Goal: Information Seeking & Learning: Check status

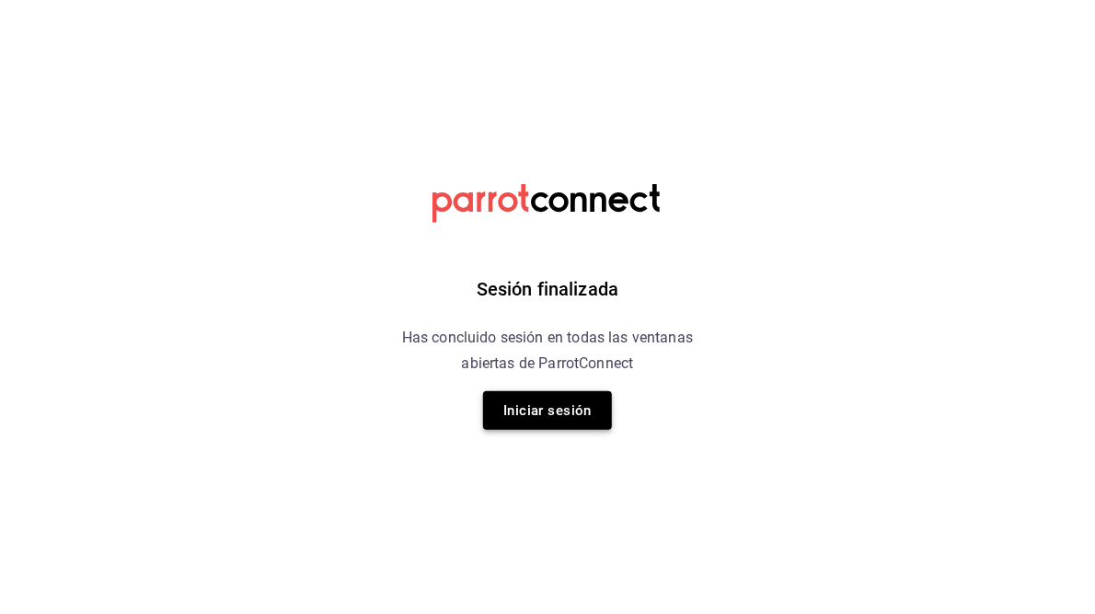
click at [541, 419] on button "Iniciar sesión" at bounding box center [547, 410] width 129 height 39
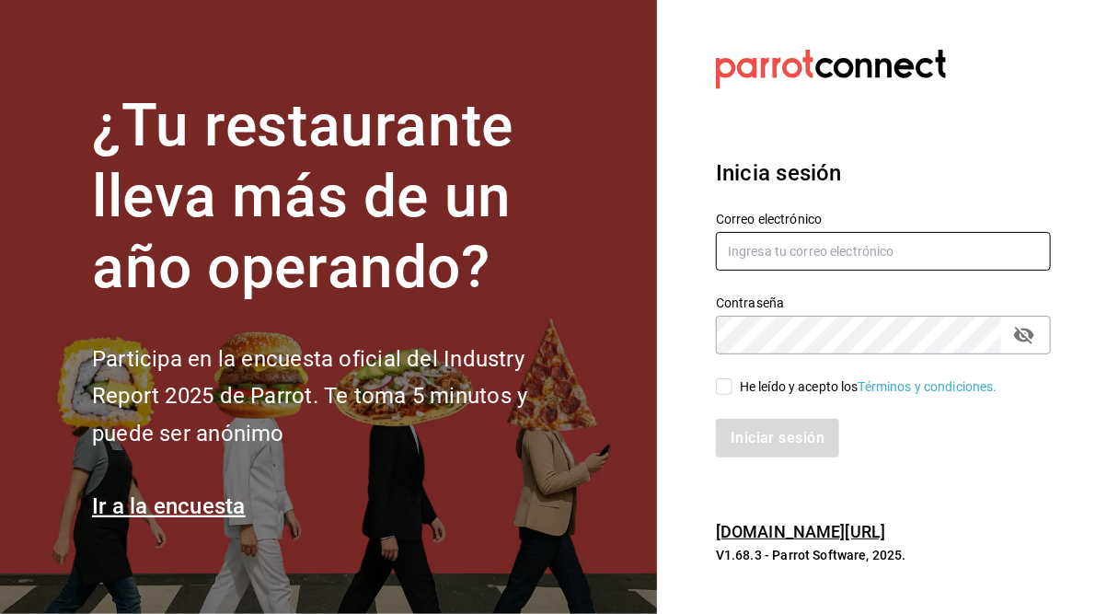
type input "[PERSON_NAME][EMAIL_ADDRESS][PERSON_NAME][DOMAIN_NAME]"
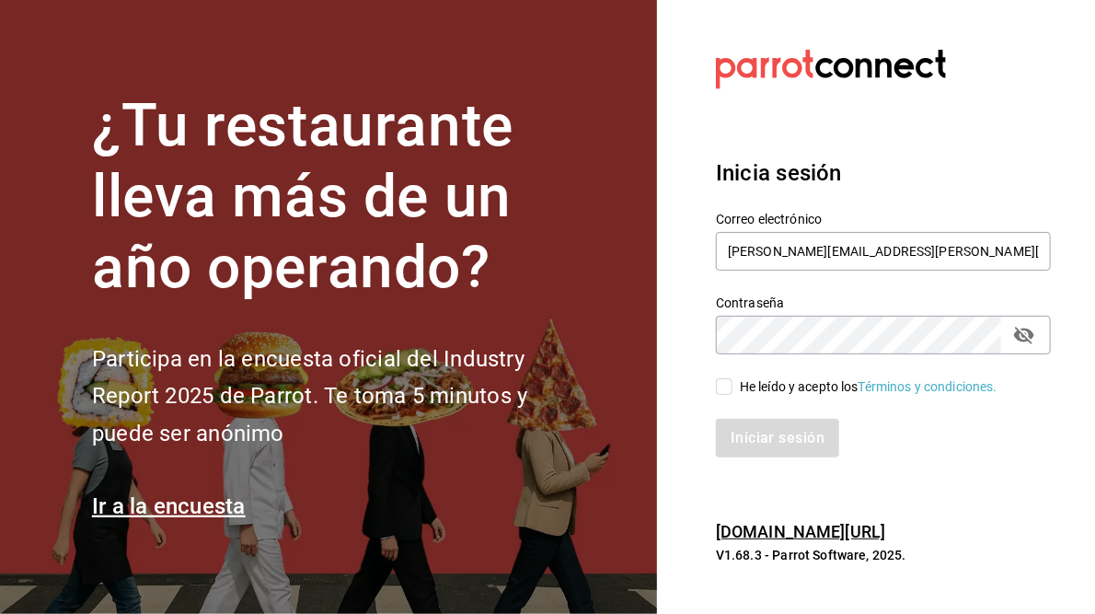
click at [726, 384] on input "He leído y acepto los Términos y condiciones." at bounding box center [724, 386] width 17 height 17
checkbox input "true"
click at [766, 435] on button "Iniciar sesión" at bounding box center [778, 438] width 125 height 39
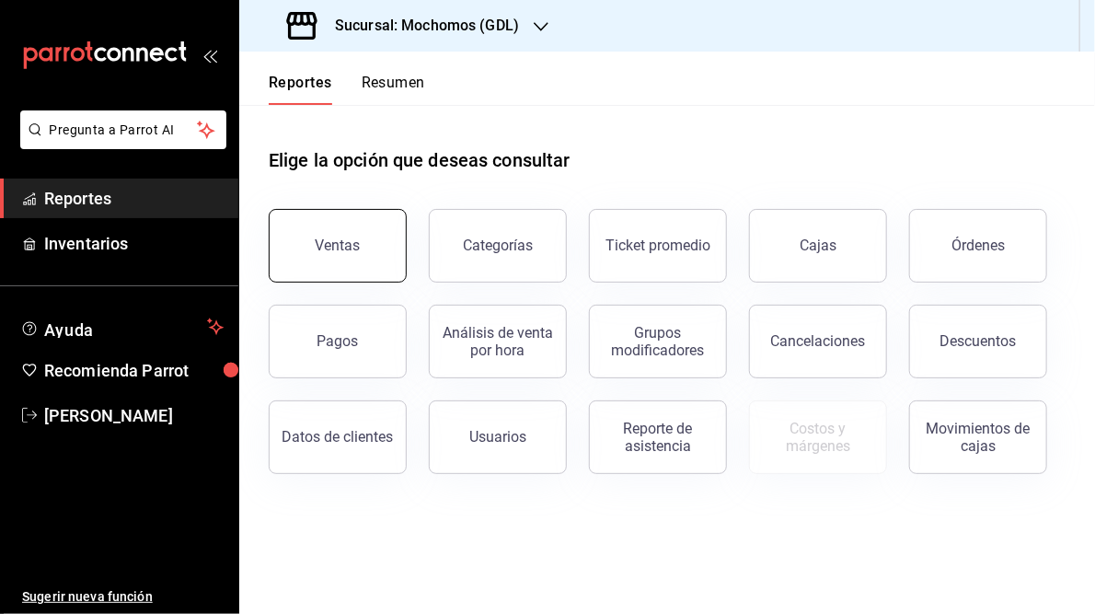
click at [345, 243] on div "Ventas" at bounding box center [338, 245] width 45 height 17
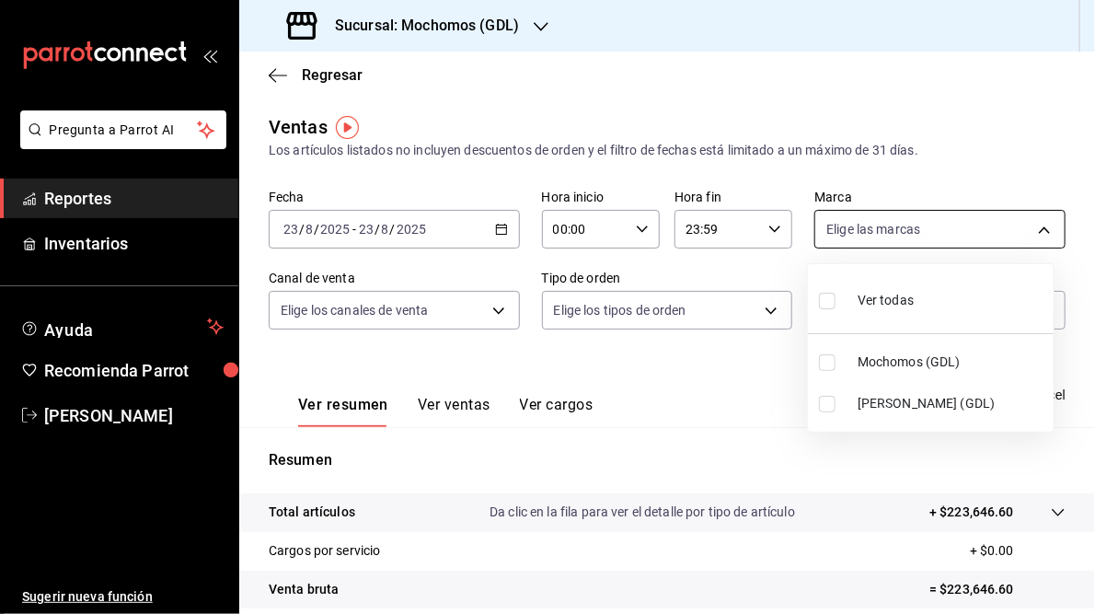
click at [1034, 225] on body "Pregunta a Parrot AI Reportes Inventarios Ayuda Recomienda Parrot Juan Camacho …" at bounding box center [547, 307] width 1095 height 614
click at [847, 397] on li "Mika (GDL)" at bounding box center [931, 403] width 246 height 41
type input "9cac9703-0c5a-4d8b-addd-5b6b571d65b9"
checkbox input "true"
click at [695, 384] on div at bounding box center [547, 307] width 1095 height 614
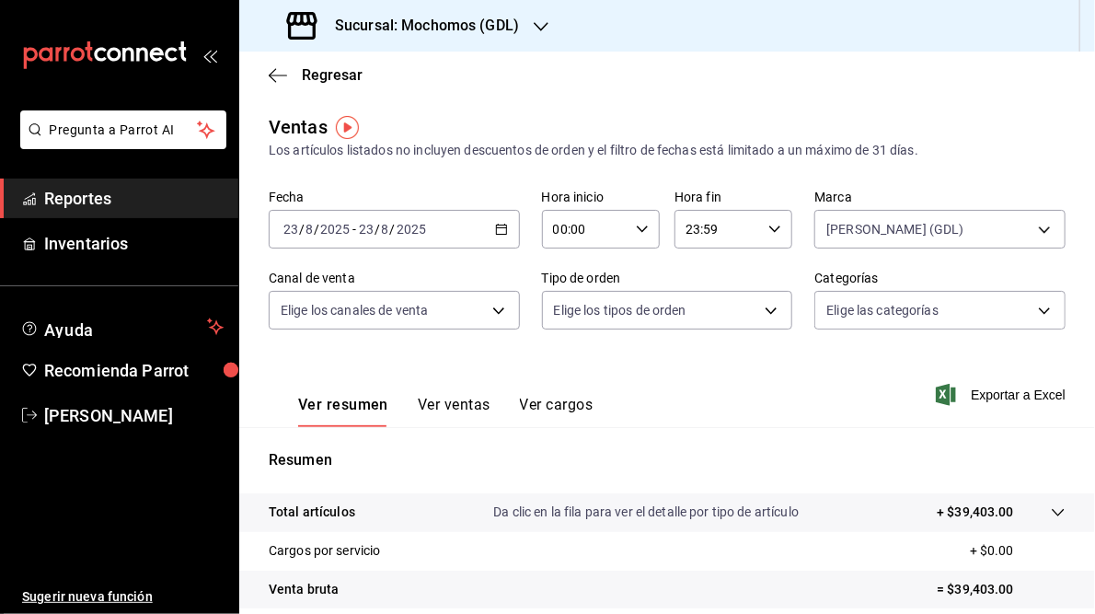
click at [641, 231] on icon "button" at bounding box center [642, 229] width 13 height 13
click at [569, 308] on span "05" at bounding box center [567, 301] width 29 height 15
type input "05:00"
click at [787, 381] on div at bounding box center [547, 307] width 1095 height 614
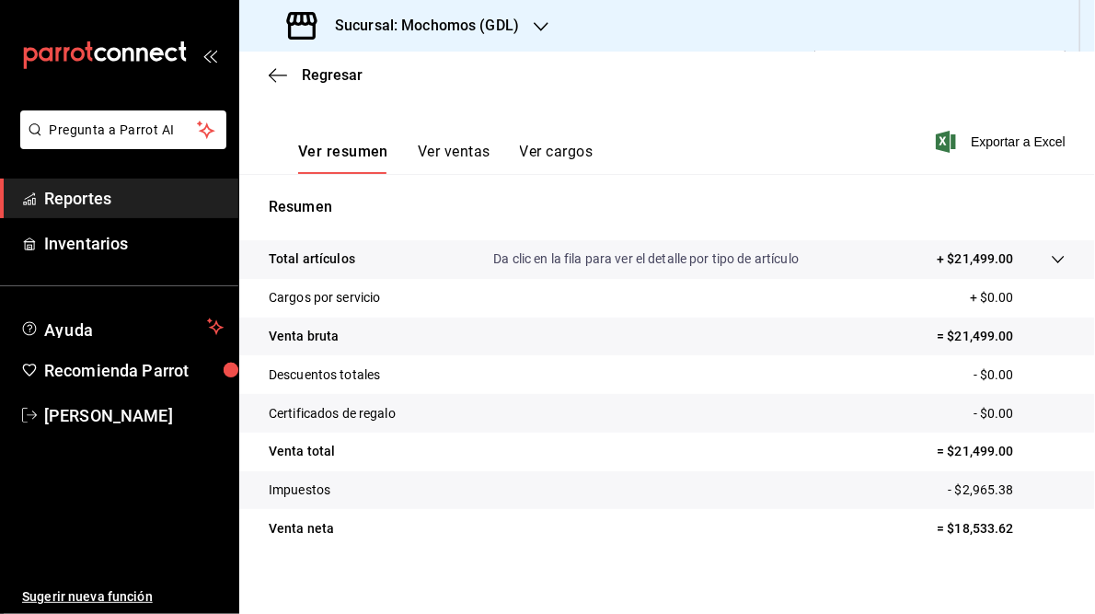
scroll to position [267, 0]
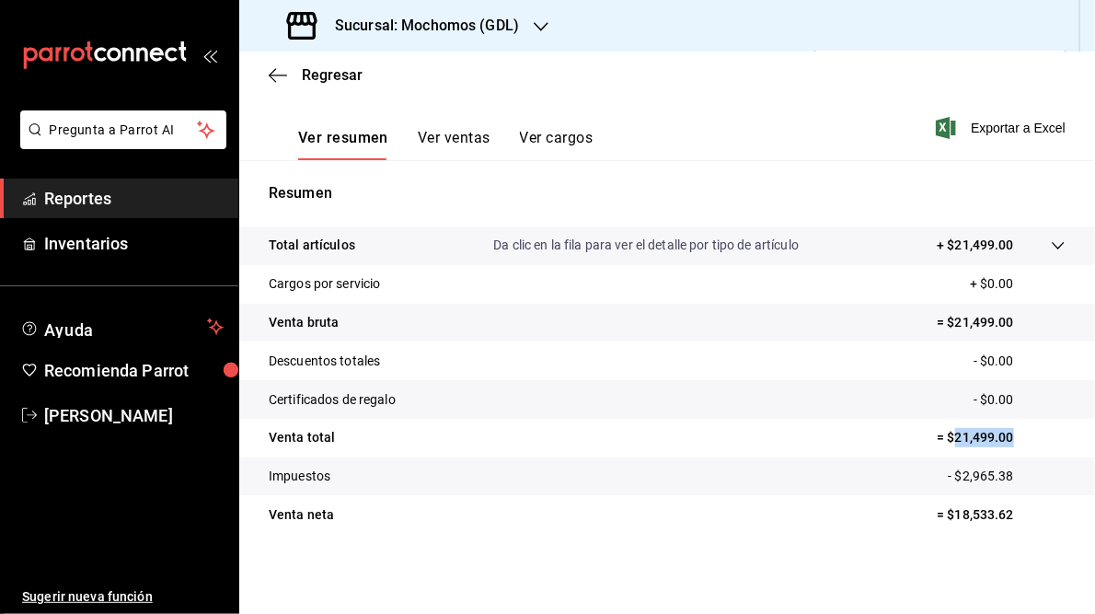
drag, startPoint x: 945, startPoint y: 441, endPoint x: 1011, endPoint y: 437, distance: 65.4
click at [1011, 437] on p "= $21,499.00" at bounding box center [1001, 437] width 129 height 19
copy p "21,499.00"
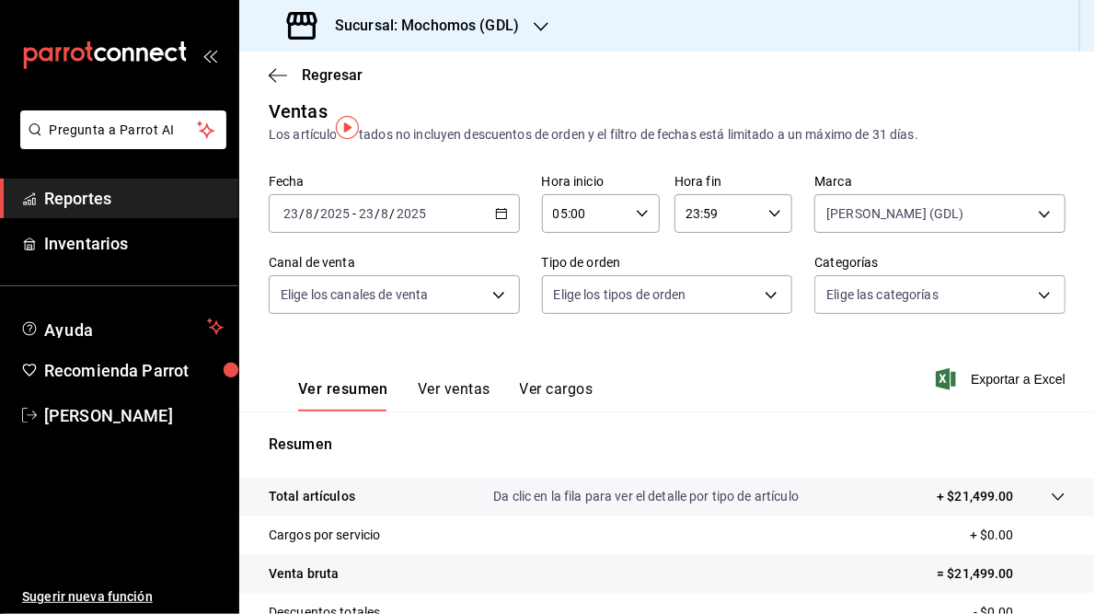
scroll to position [0, 0]
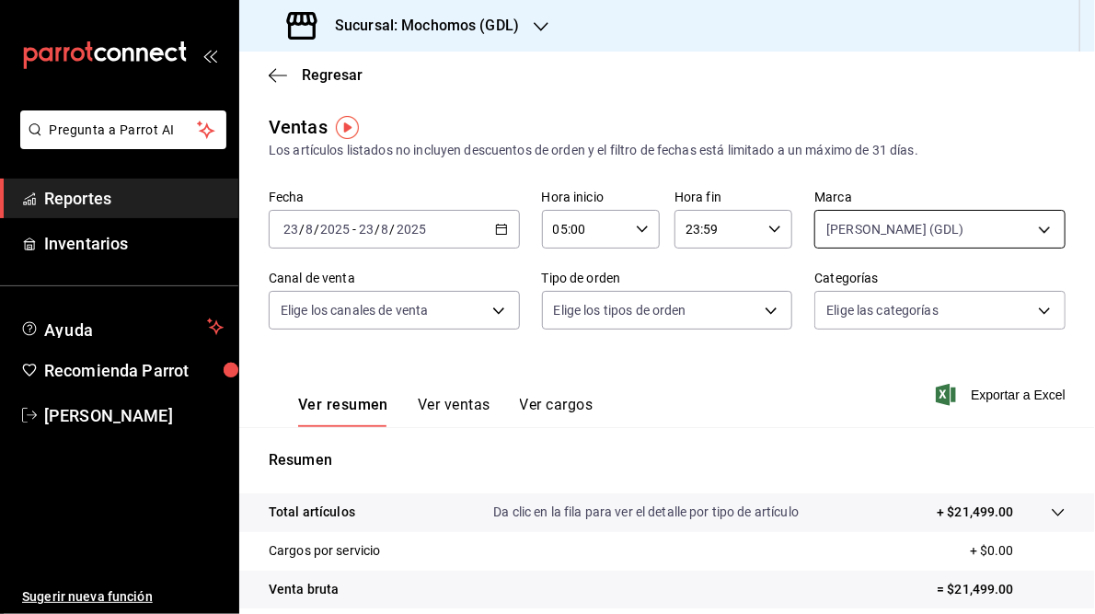
click at [1035, 226] on body "Pregunta a Parrot AI Reportes Inventarios Ayuda Recomienda Parrot Juan Camacho …" at bounding box center [547, 307] width 1095 height 614
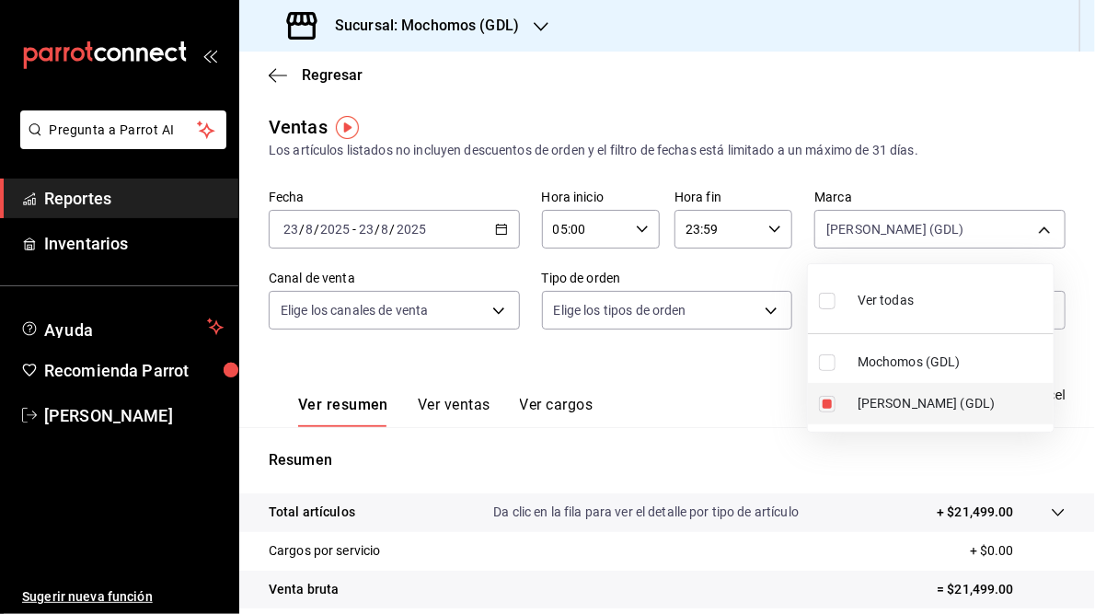
click at [826, 412] on li "Mika (GDL)" at bounding box center [931, 403] width 246 height 41
checkbox input "false"
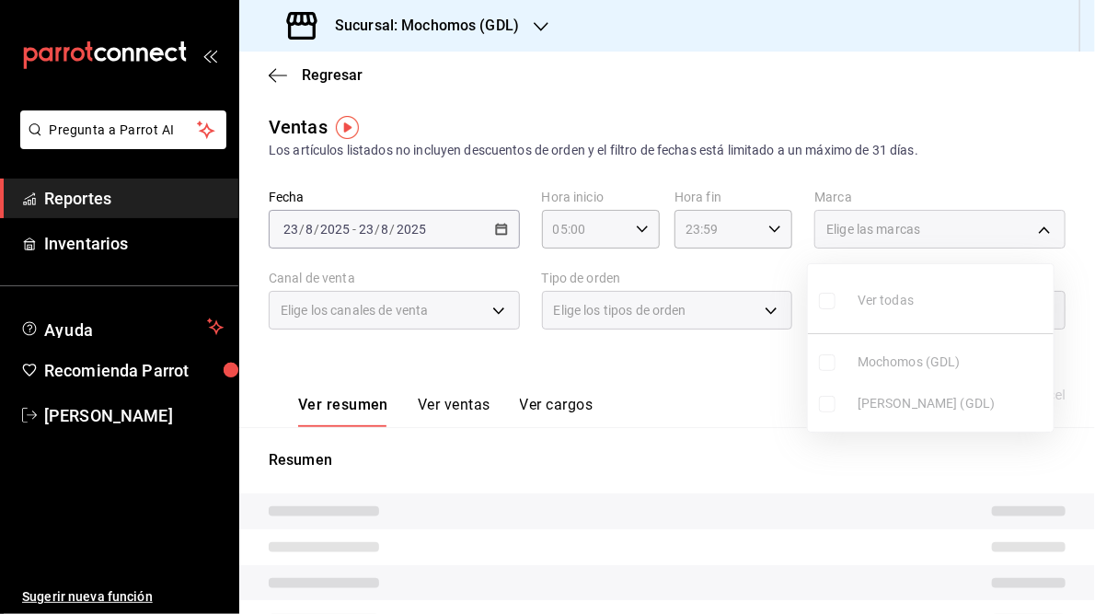
click at [832, 364] on ul "Ver todas Mochomos (GDL) Mika (GDL)" at bounding box center [931, 348] width 246 height 168
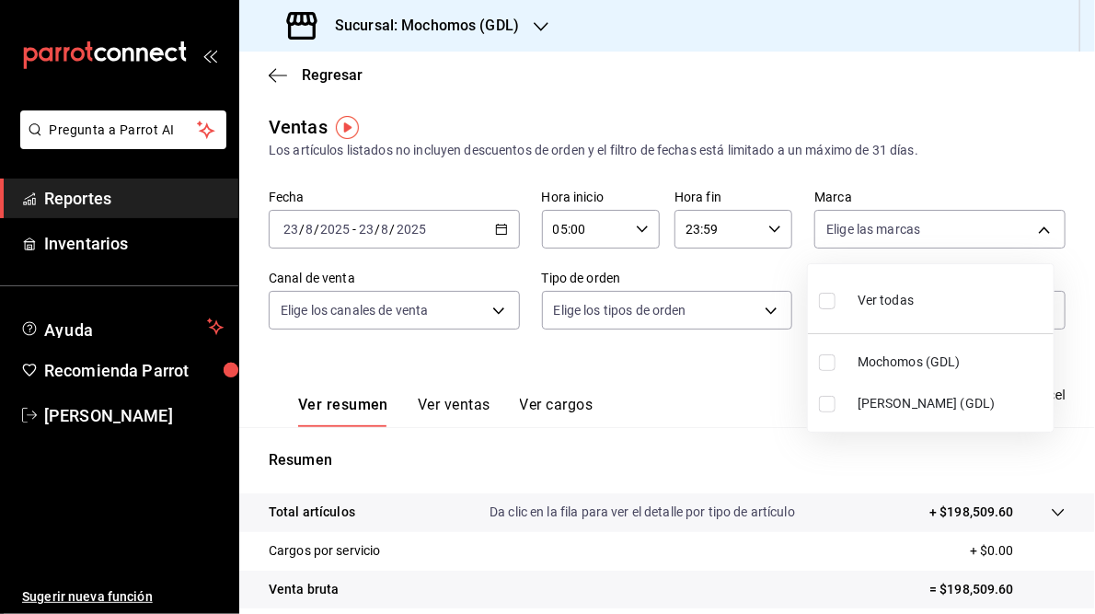
click at [832, 364] on input "checkbox" at bounding box center [827, 362] width 17 height 17
checkbox input "true"
type input "36c25d4a-7cb0-456c-a434-e981d54830bc"
click at [1006, 135] on div at bounding box center [547, 307] width 1095 height 614
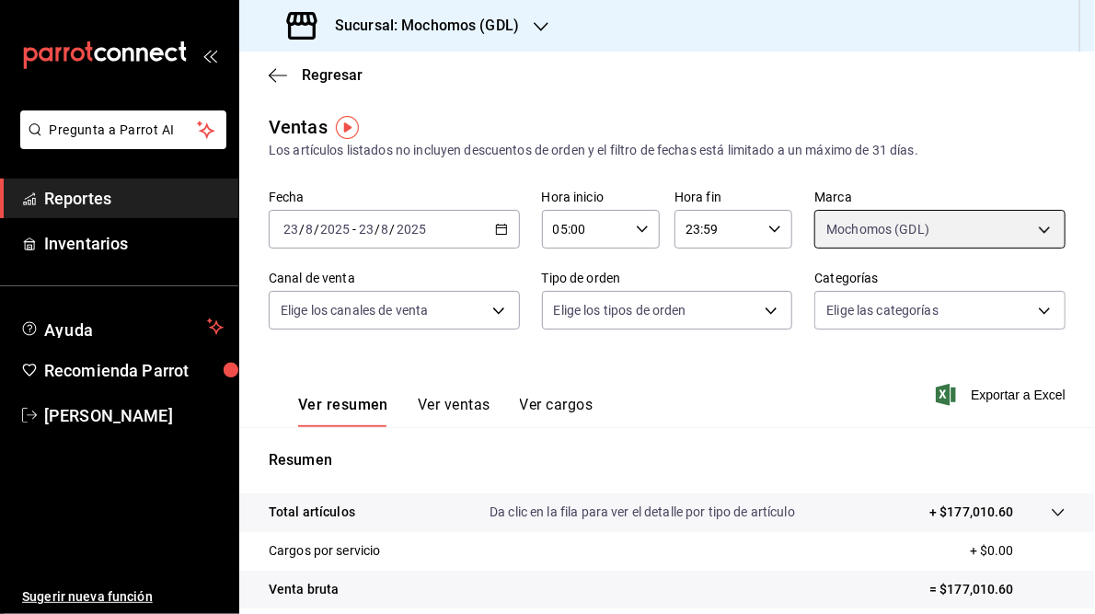
scroll to position [267, 0]
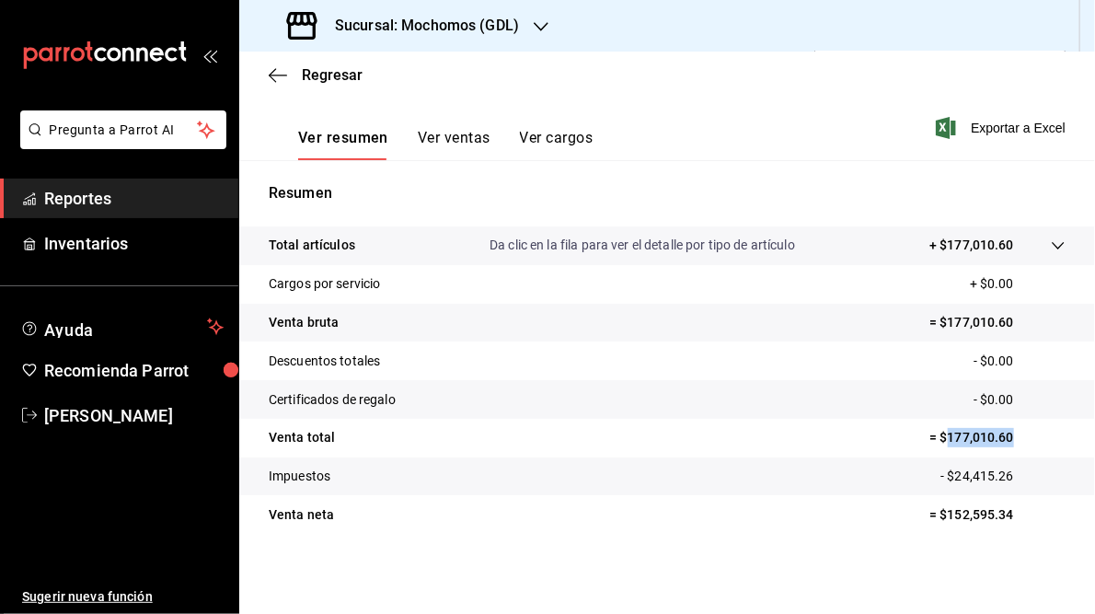
drag, startPoint x: 938, startPoint y: 436, endPoint x: 1003, endPoint y: 431, distance: 65.6
click at [1003, 431] on p "= $177,010.60" at bounding box center [998, 437] width 136 height 19
copy p "177,010.60"
click at [404, 18] on h3 "Sucursal: Mochomos (GDL)" at bounding box center [419, 26] width 199 height 22
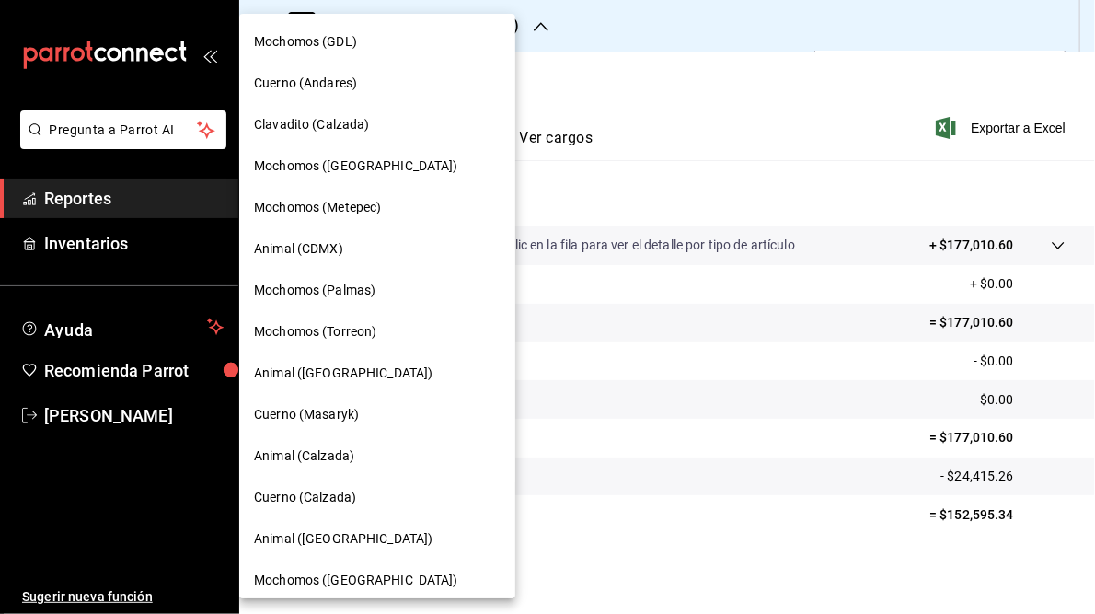
click at [316, 88] on span "Cuerno (Andares)" at bounding box center [305, 83] width 103 height 19
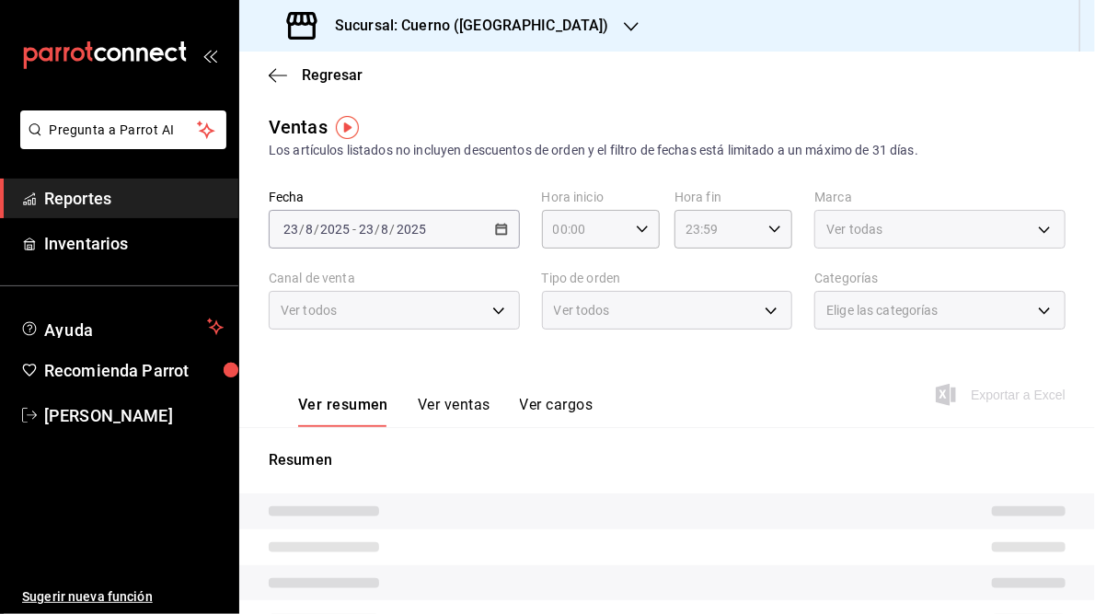
type input "05:00"
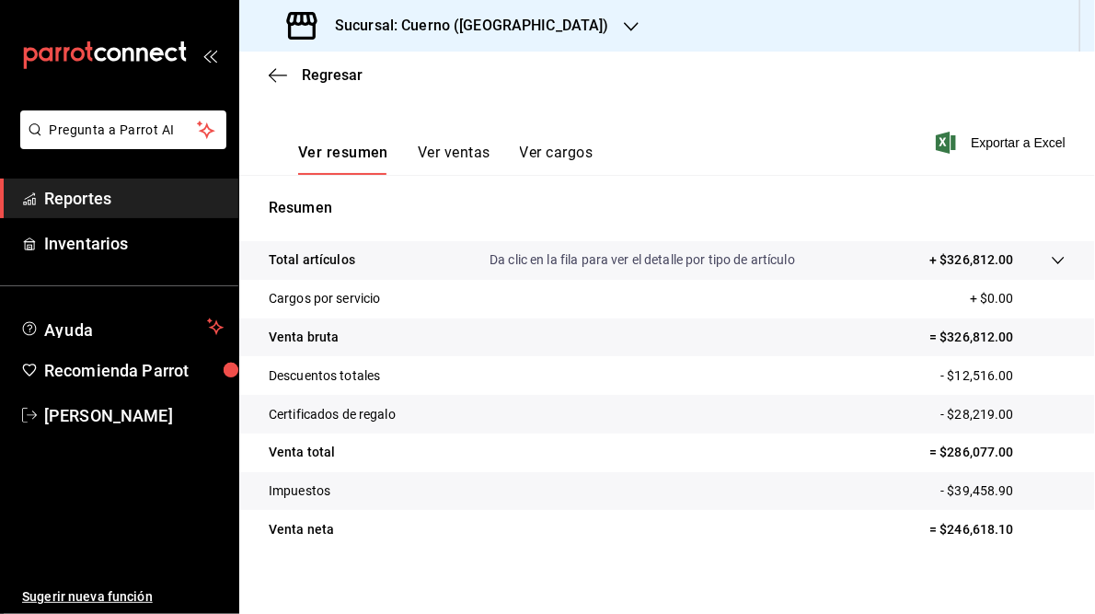
scroll to position [253, 0]
drag, startPoint x: 936, startPoint y: 450, endPoint x: 1021, endPoint y: 450, distance: 84.7
click at [1021, 450] on p "= $286,077.00" at bounding box center [998, 451] width 136 height 19
copy p "286,077.00"
click at [477, 25] on h3 "Sucursal: Cuerno (Andares)" at bounding box center [464, 26] width 289 height 22
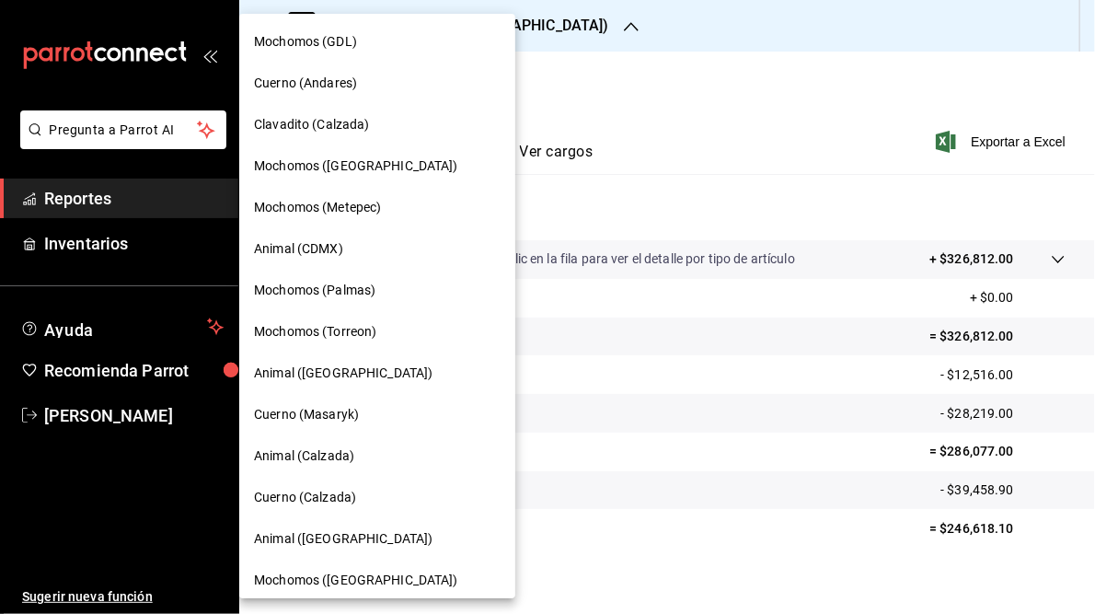
click at [346, 331] on span "Mochomos (Torreon)" at bounding box center [315, 331] width 122 height 19
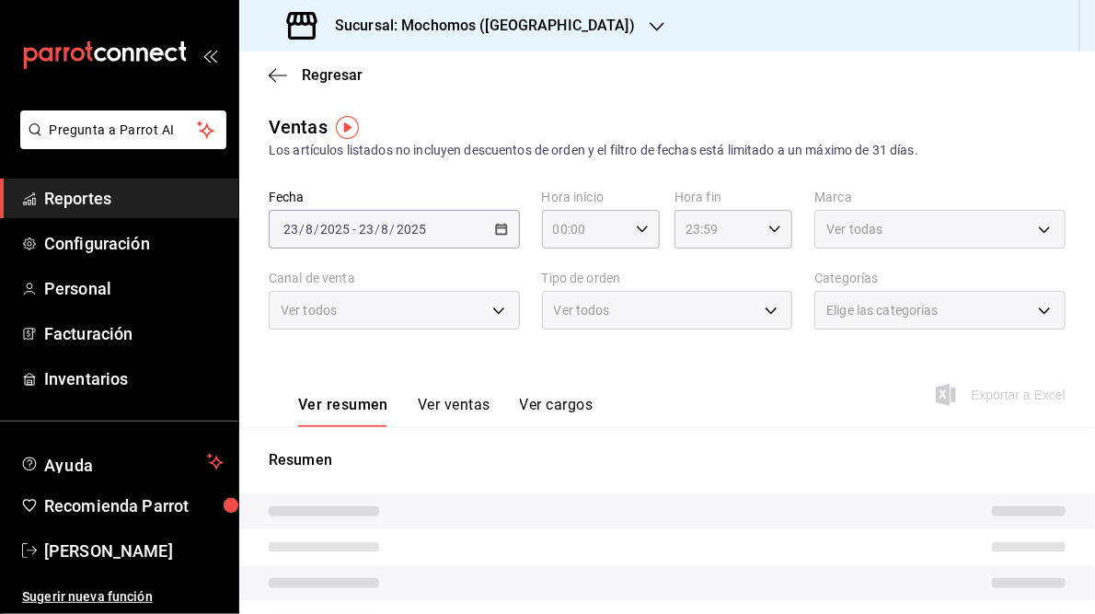
type input "05:00"
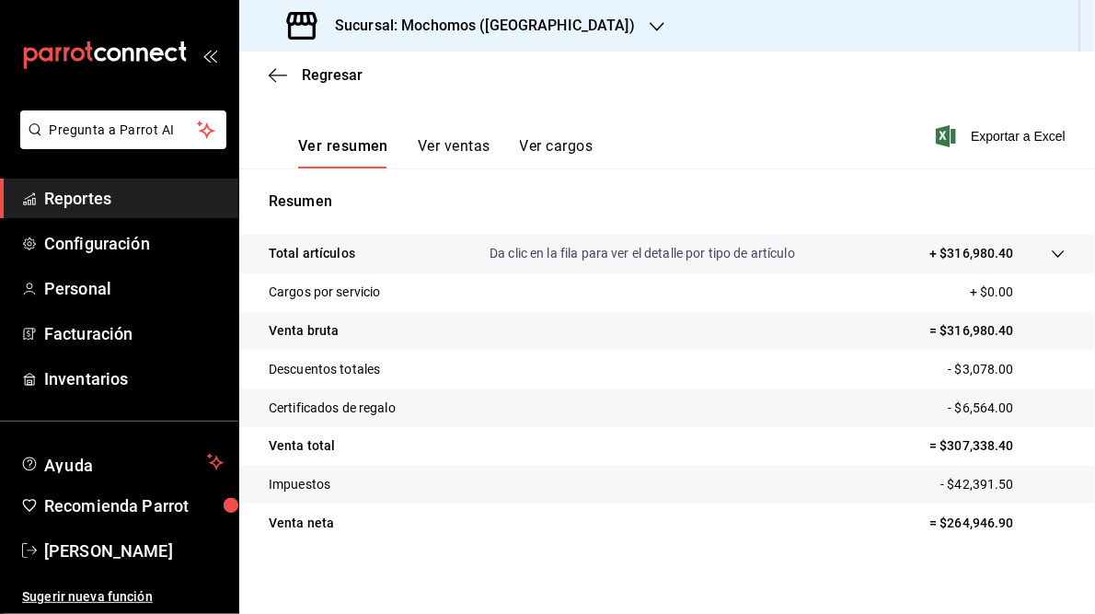
scroll to position [267, 0]
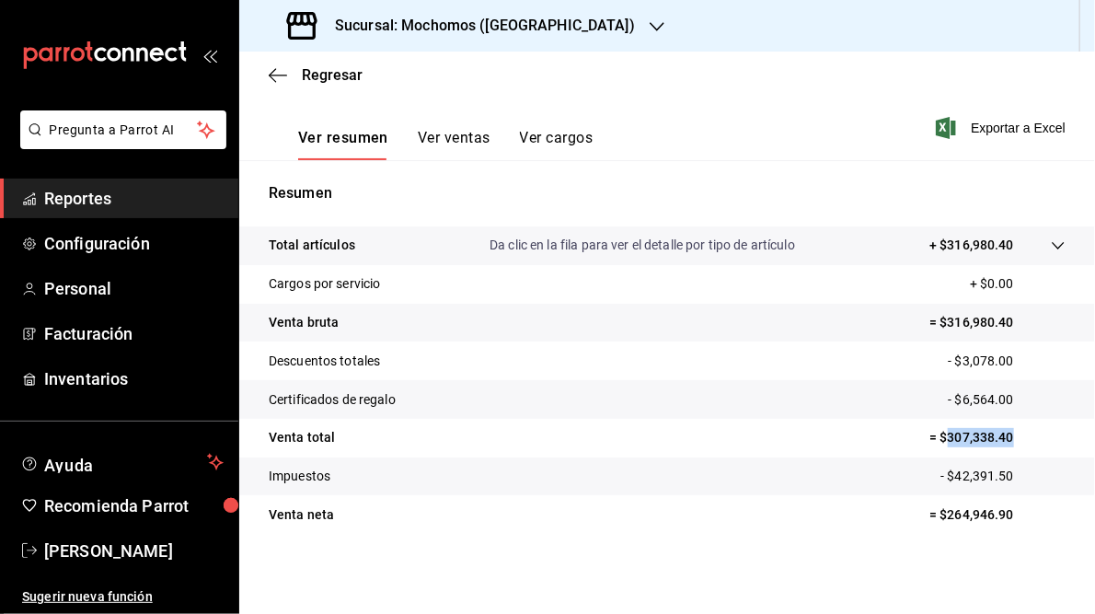
drag, startPoint x: 939, startPoint y: 439, endPoint x: 1012, endPoint y: 429, distance: 74.3
click at [1012, 429] on p "= $307,338.40" at bounding box center [998, 437] width 136 height 19
copy p "307,338.40"
click at [650, 24] on icon "button" at bounding box center [657, 26] width 15 height 15
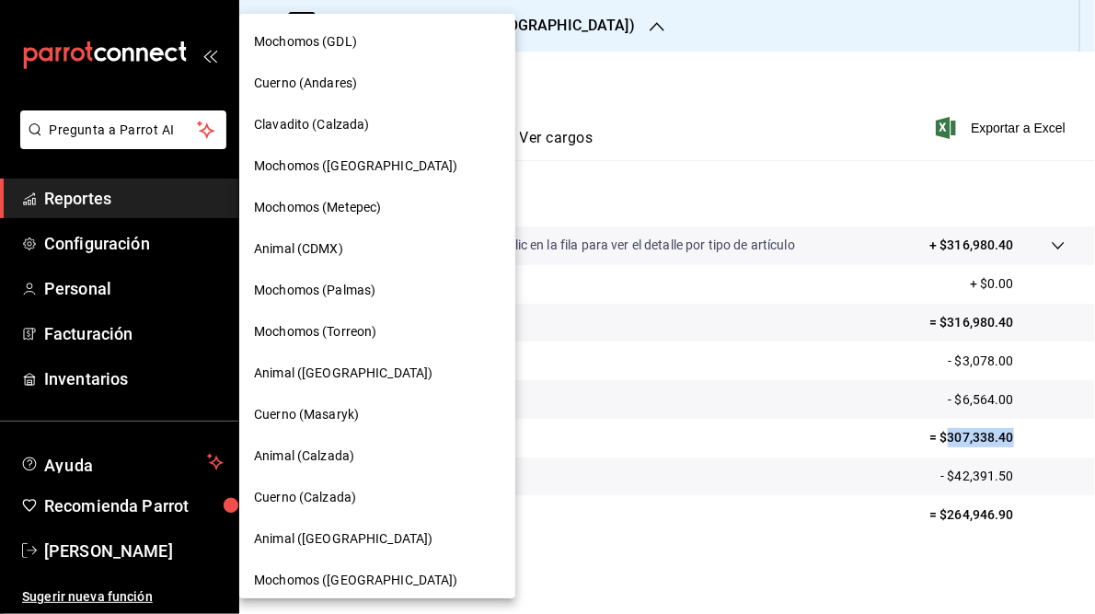
scroll to position [133, 0]
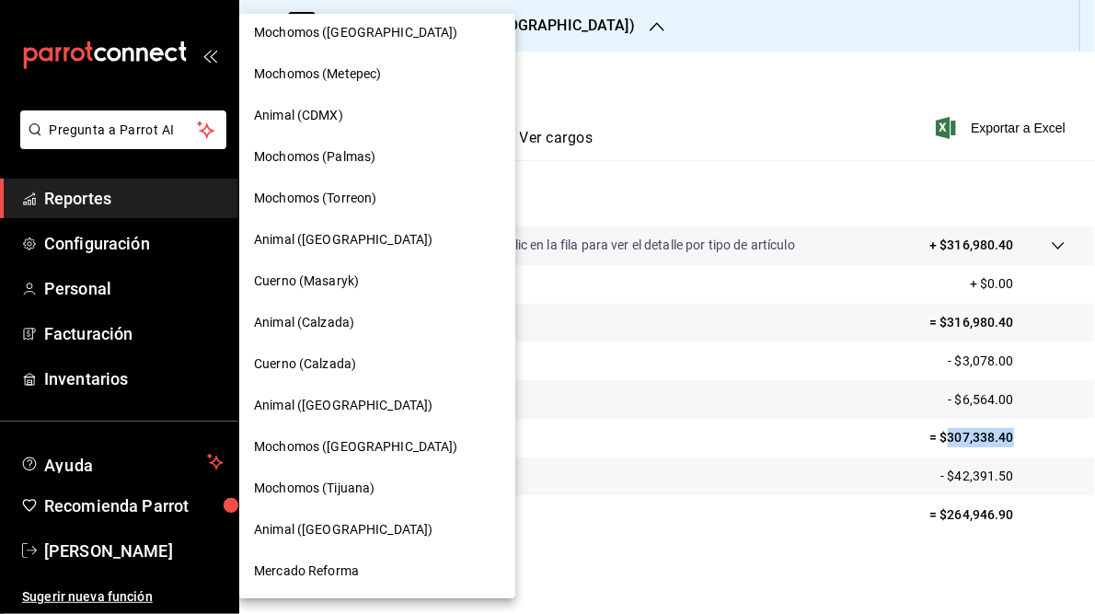
click at [376, 440] on span "Mochomos (Chihuahua)" at bounding box center [356, 446] width 204 height 19
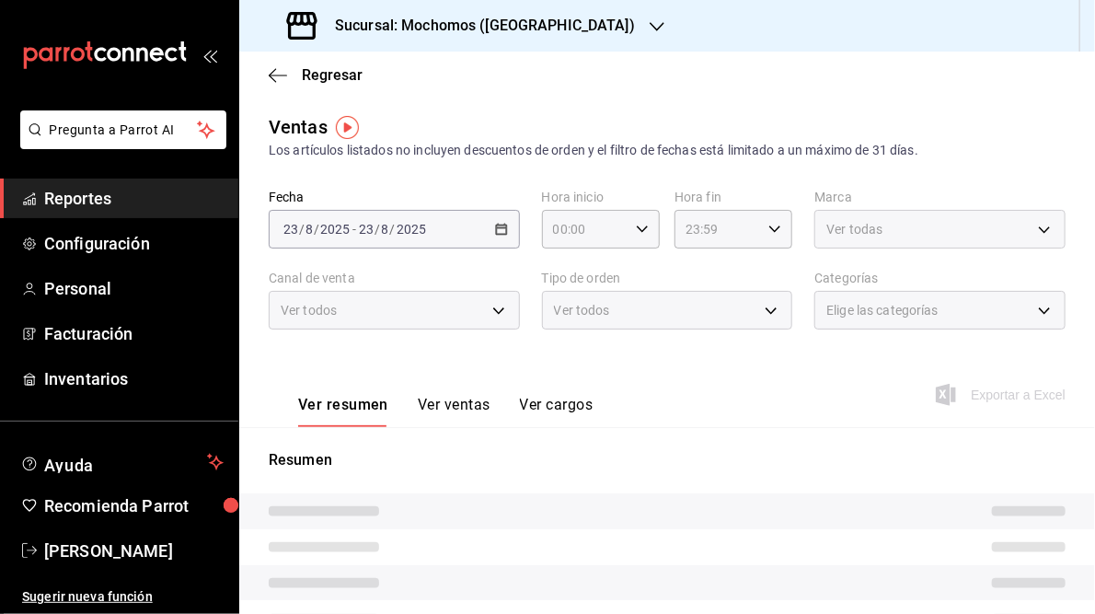
type input "05:00"
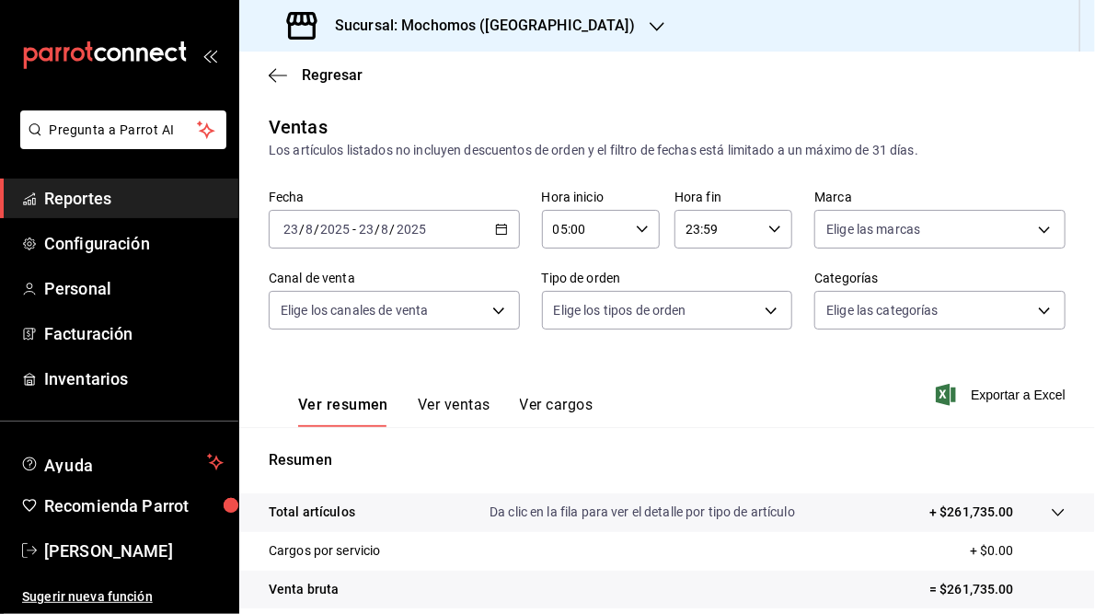
scroll to position [267, 0]
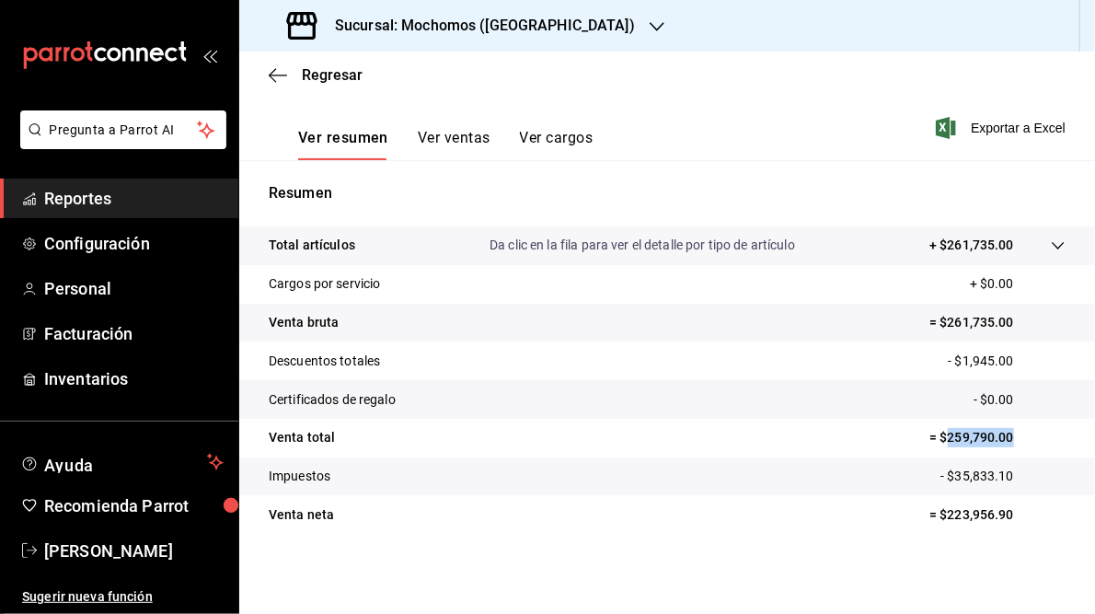
drag, startPoint x: 937, startPoint y: 438, endPoint x: 1011, endPoint y: 423, distance: 75.1
click at [1011, 423] on tr "Venta total = $259,790.00" at bounding box center [667, 438] width 856 height 39
drag, startPoint x: 1011, startPoint y: 423, endPoint x: 971, endPoint y: 437, distance: 41.9
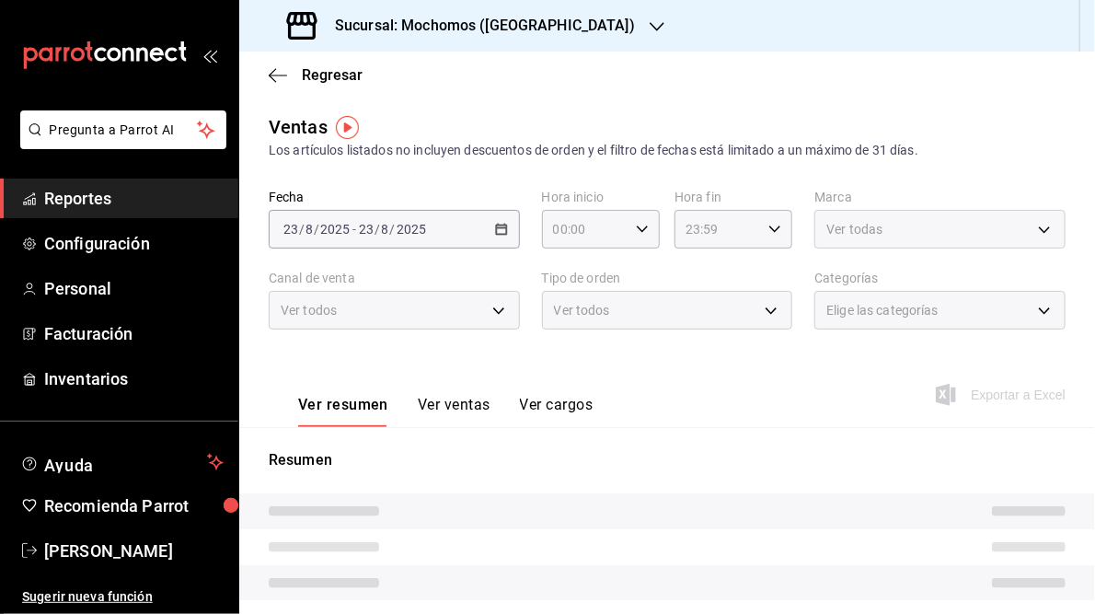
type input "05:00"
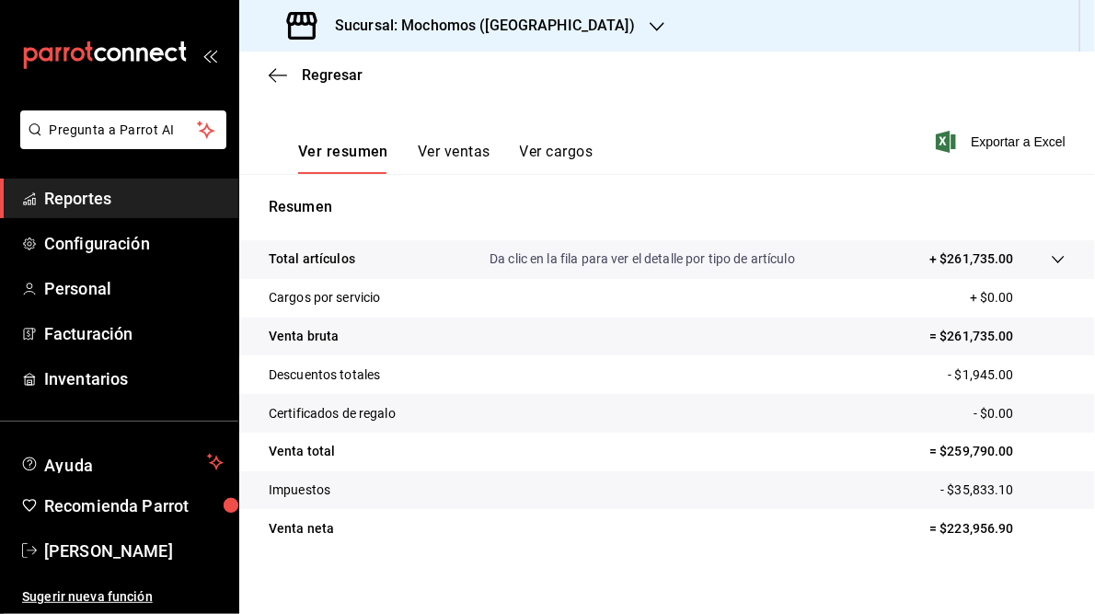
scroll to position [259, 0]
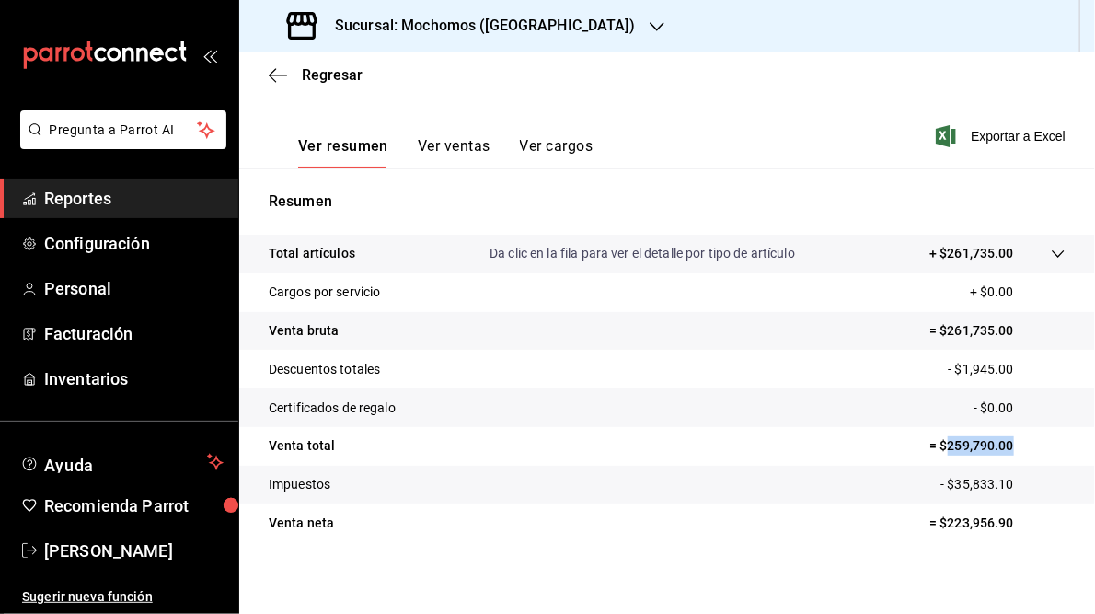
drag, startPoint x: 938, startPoint y: 449, endPoint x: 1002, endPoint y: 443, distance: 64.7
click at [1002, 443] on p "= $259,790.00" at bounding box center [998, 445] width 136 height 19
copy p "259,790.00"
click at [483, 29] on h3 "Sucursal: Mochomos (Chihuahua)" at bounding box center [477, 26] width 315 height 22
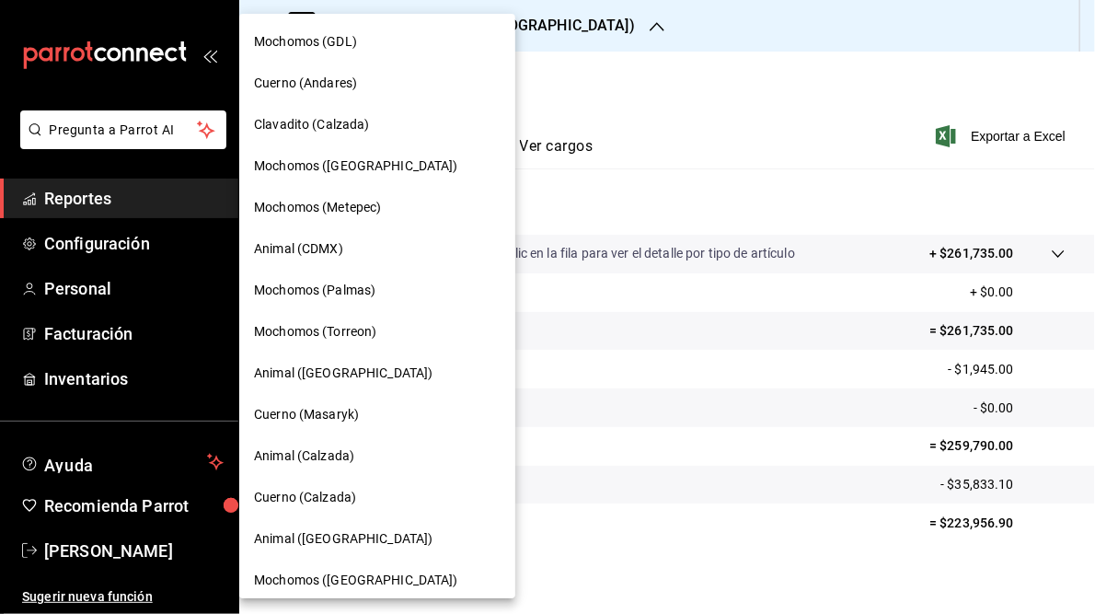
scroll to position [133, 0]
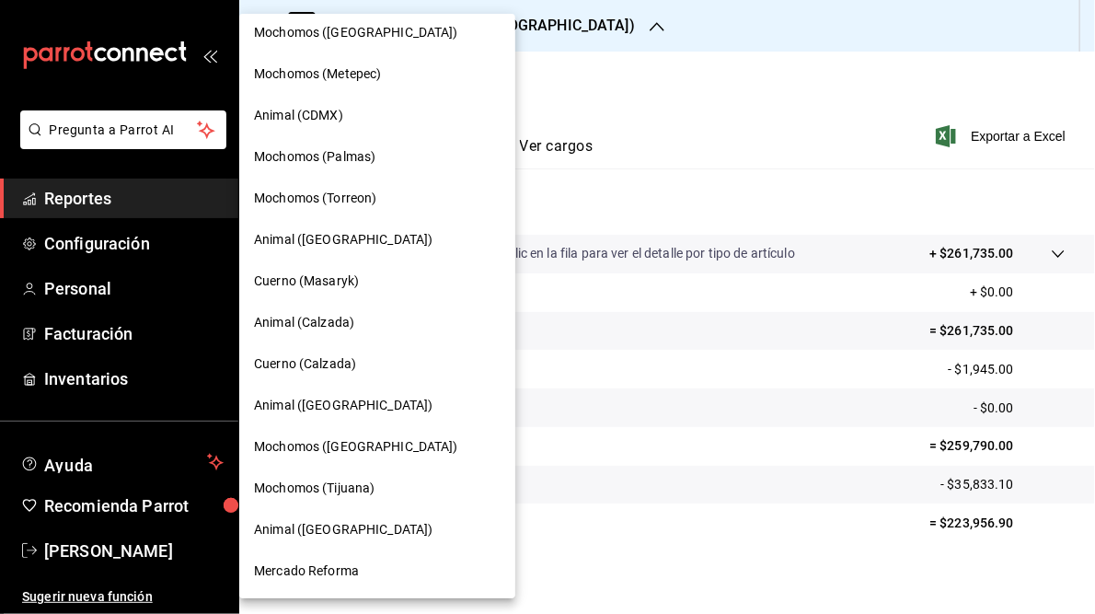
click at [333, 571] on span "Mercado Reforma" at bounding box center [306, 570] width 105 height 19
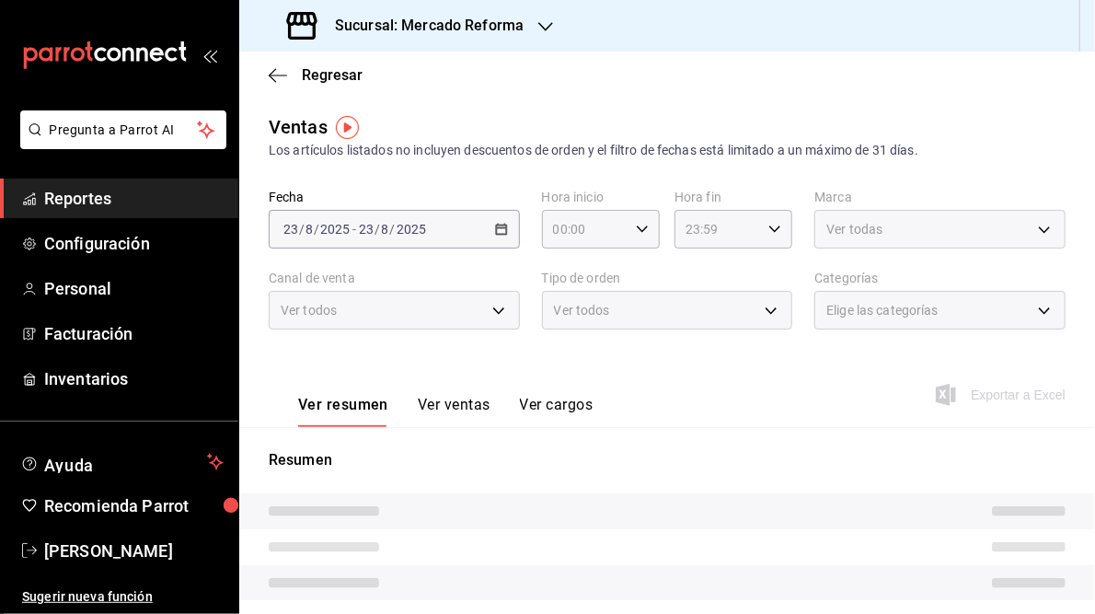
scroll to position [281, 0]
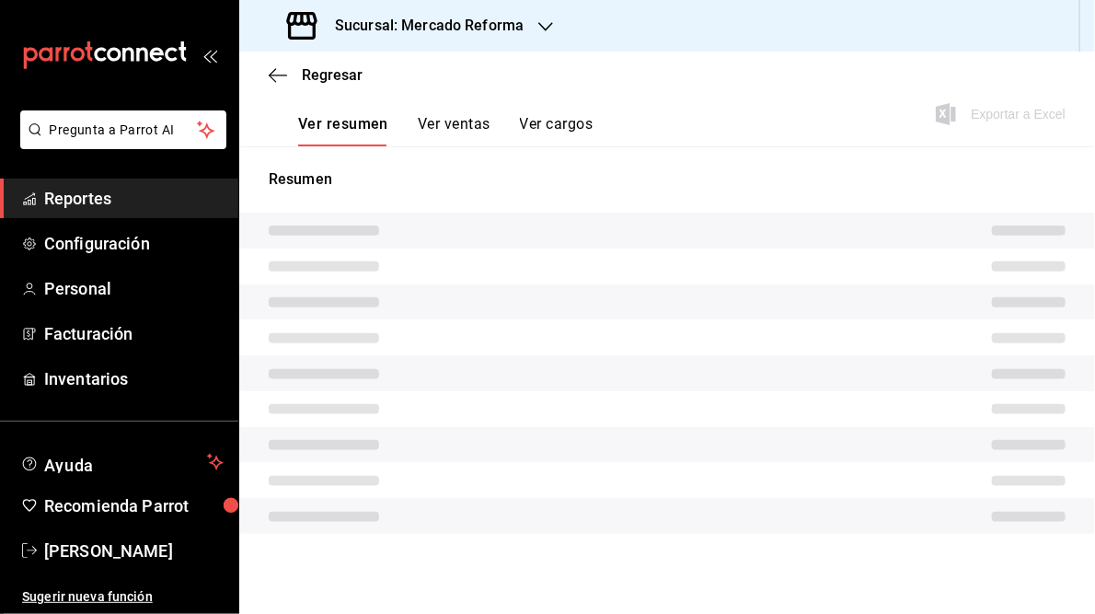
type input "05:00"
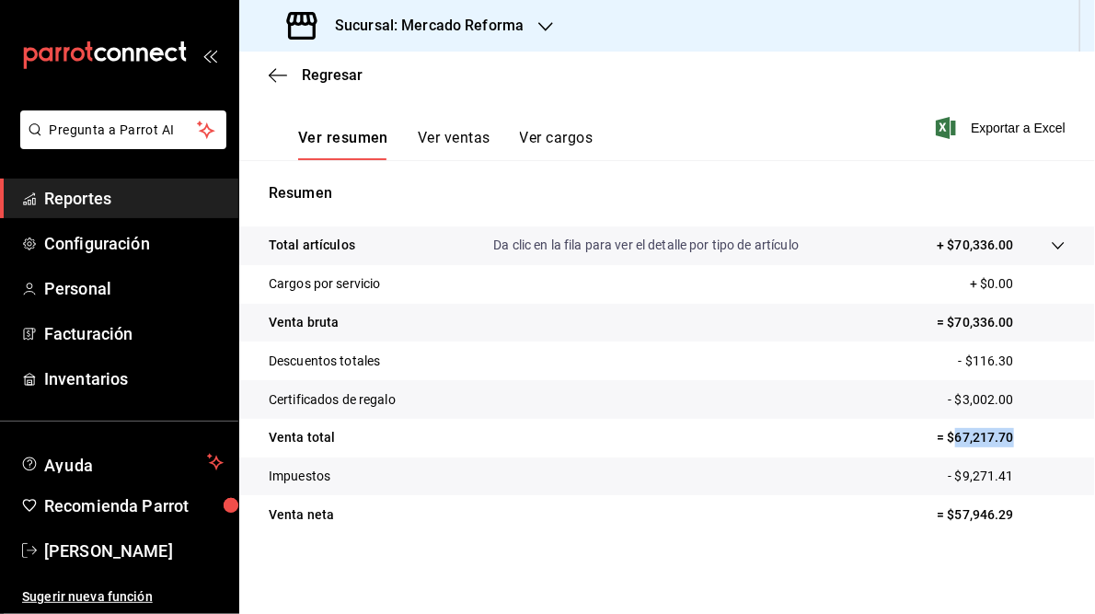
drag, startPoint x: 945, startPoint y: 436, endPoint x: 1016, endPoint y: 431, distance: 71.1
click at [1016, 431] on p "= $67,217.70" at bounding box center [1001, 437] width 129 height 19
copy p "67,217.70"
